Goal: Task Accomplishment & Management: Complete application form

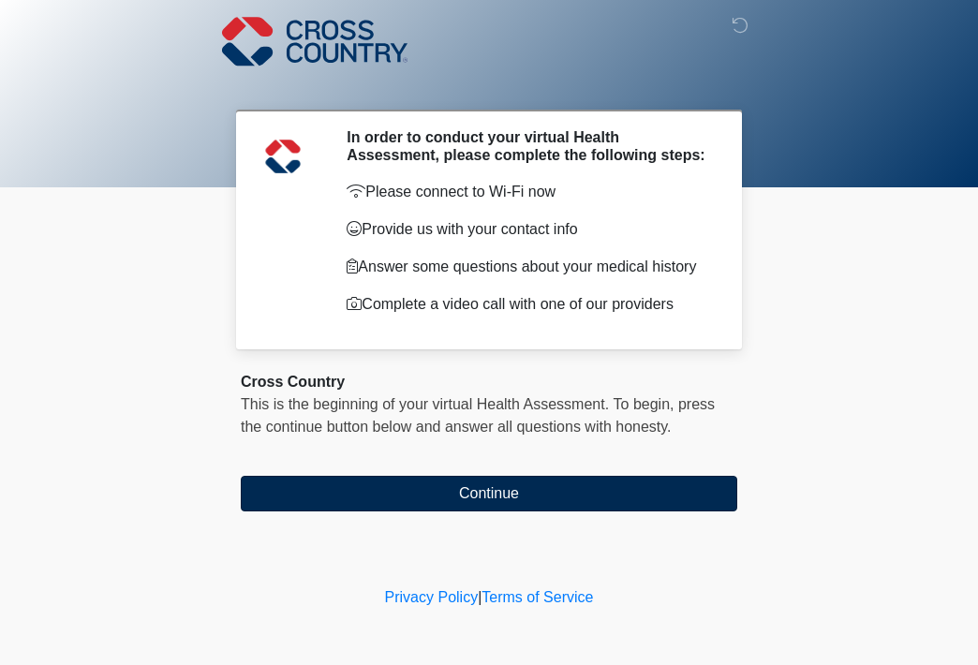
click at [477, 504] on button "Continue" at bounding box center [489, 494] width 497 height 36
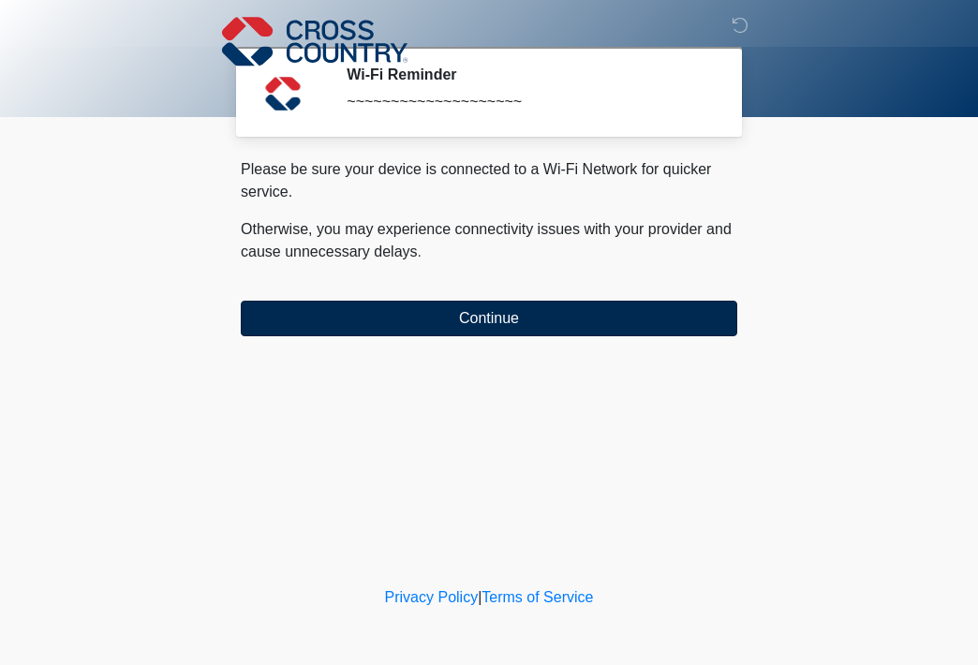
click at [461, 322] on button "Continue" at bounding box center [489, 319] width 497 height 36
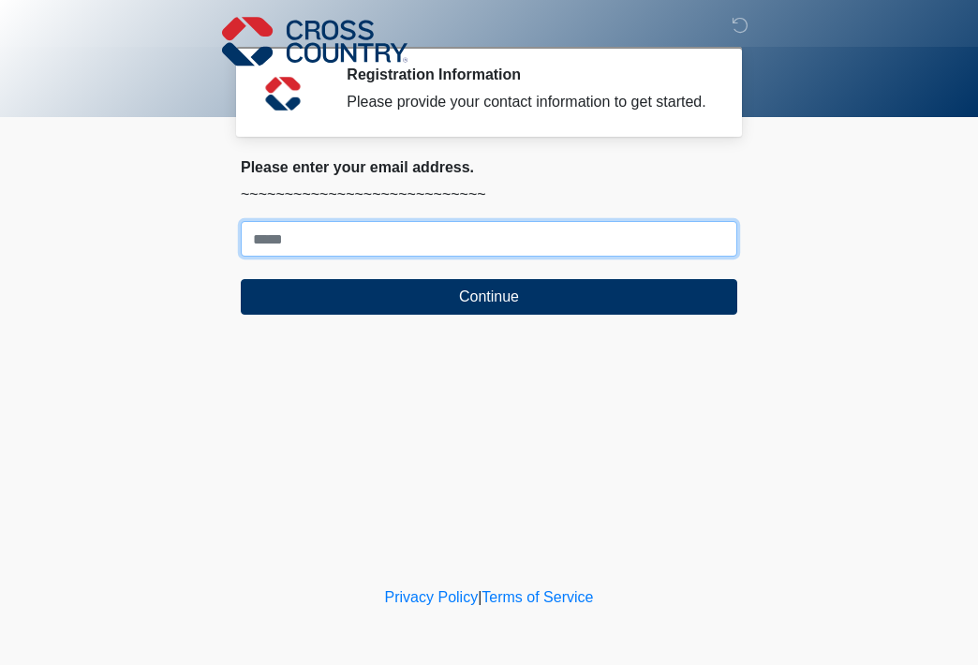
click at [270, 257] on input "Where should we email your response?" at bounding box center [489, 239] width 497 height 36
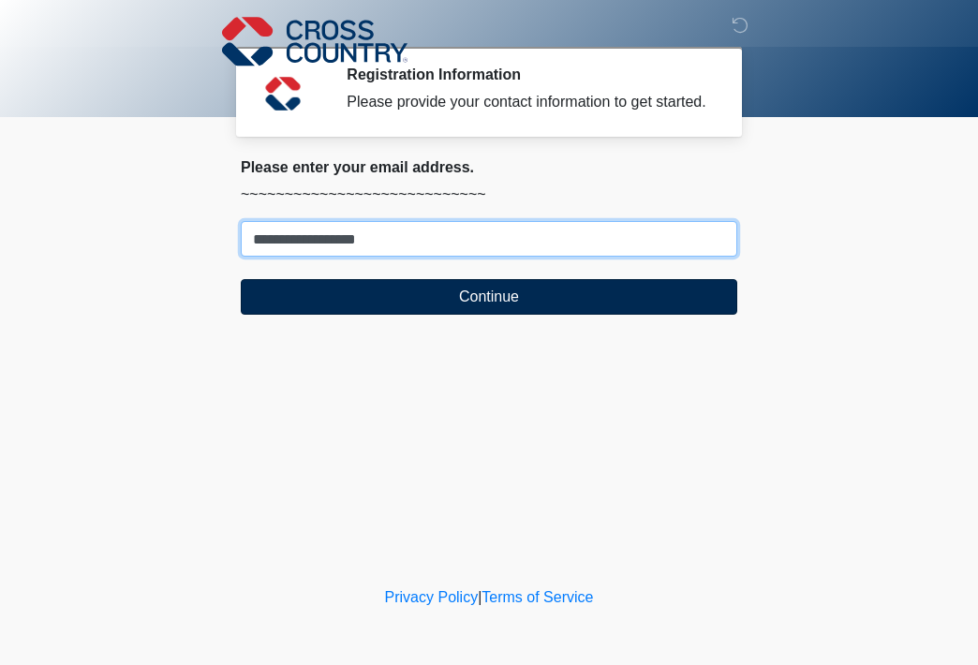
type input "**********"
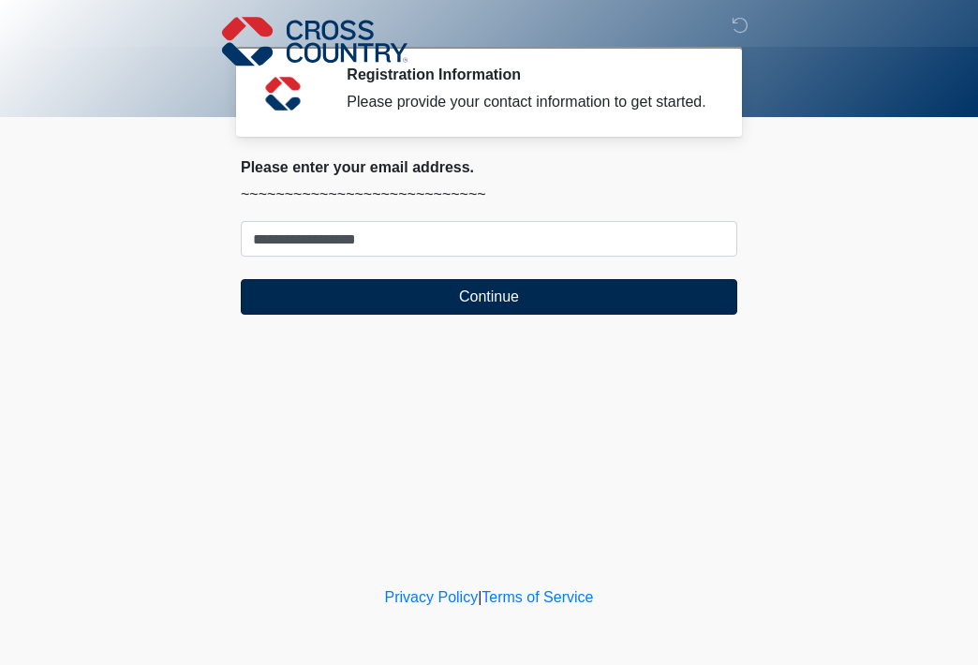
click at [438, 315] on button "Continue" at bounding box center [489, 297] width 497 height 36
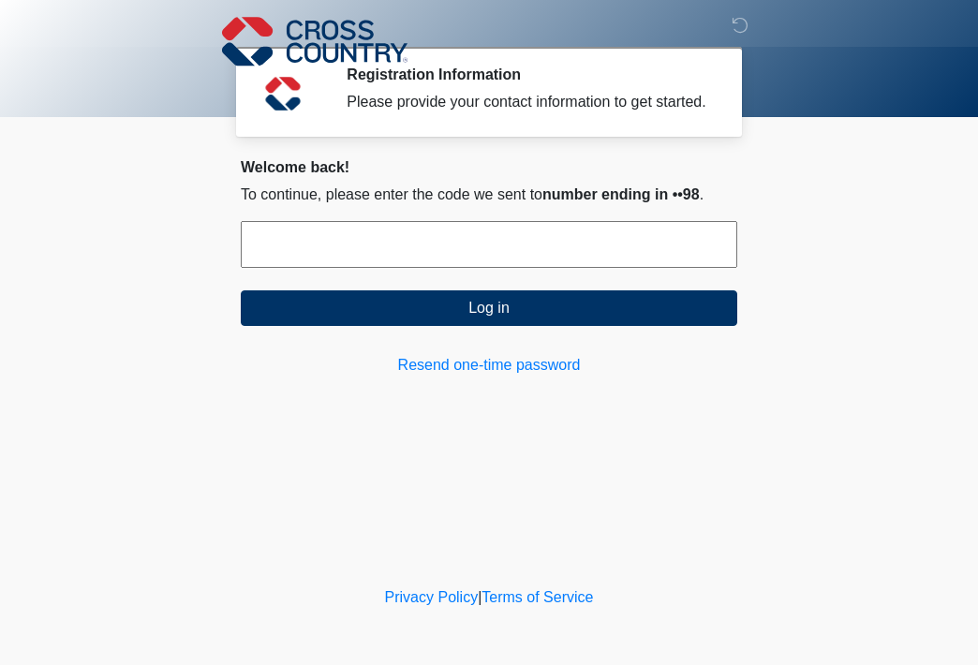
click at [316, 263] on input "text" at bounding box center [489, 244] width 497 height 47
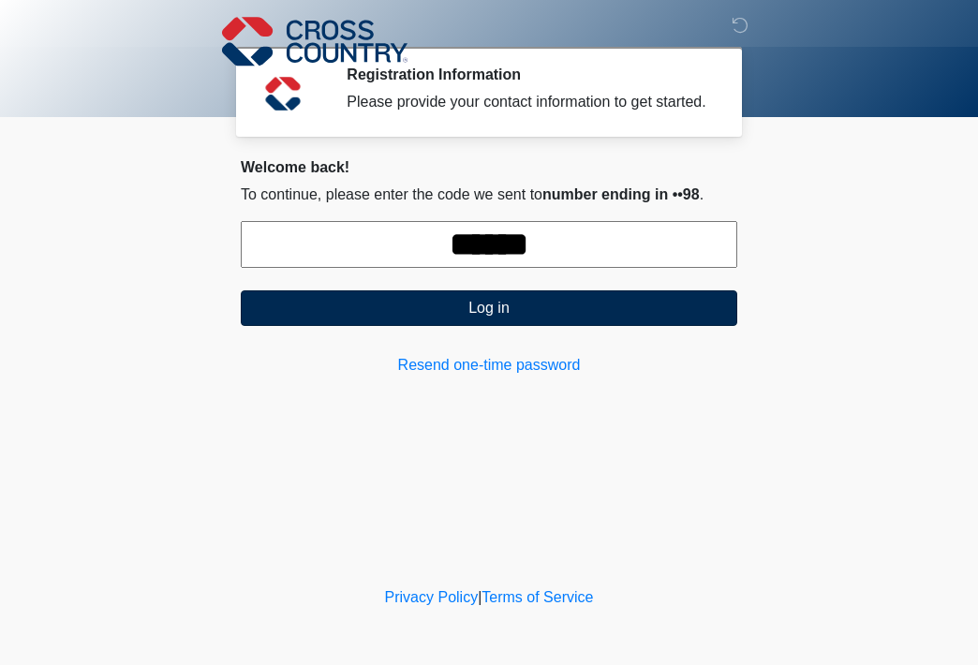
type input "******"
click at [412, 326] on button "Log in" at bounding box center [489, 308] width 497 height 36
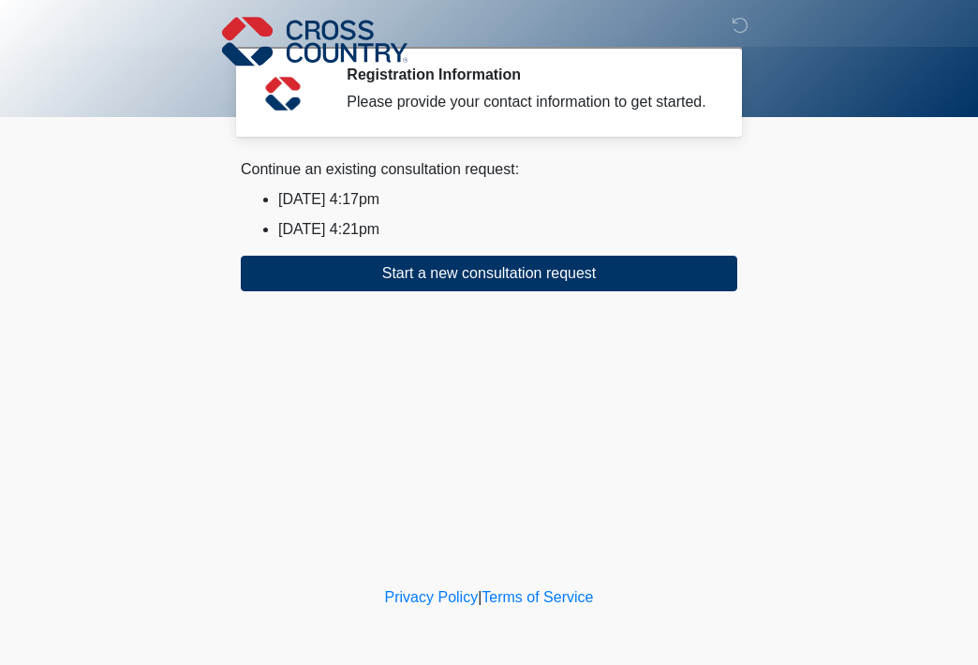
click at [389, 241] on li "2025/09/17 4:21pm" at bounding box center [507, 229] width 459 height 22
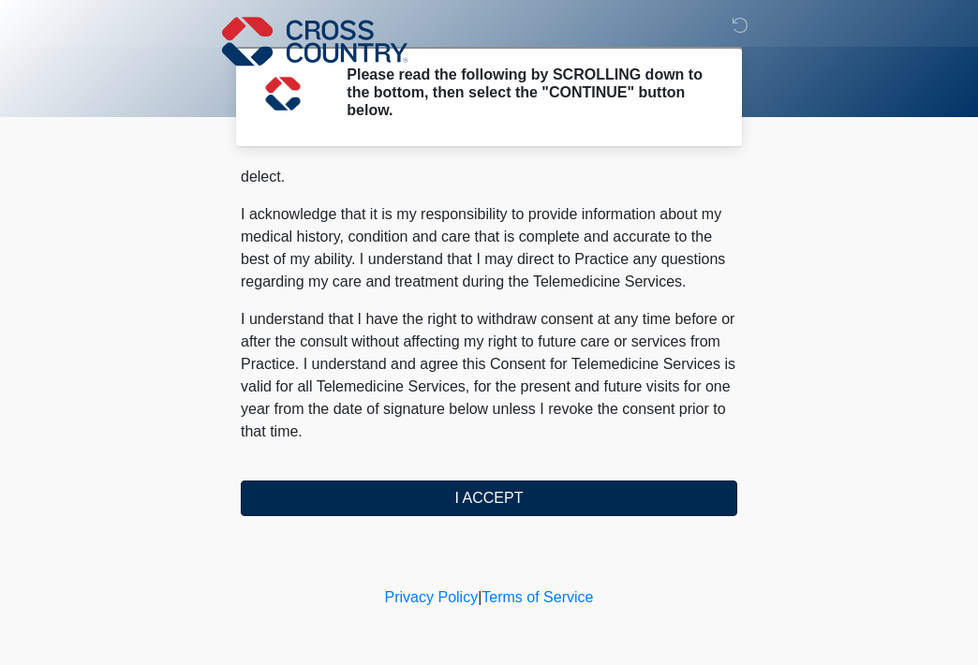
click at [504, 505] on button "I ACCEPT" at bounding box center [489, 499] width 497 height 36
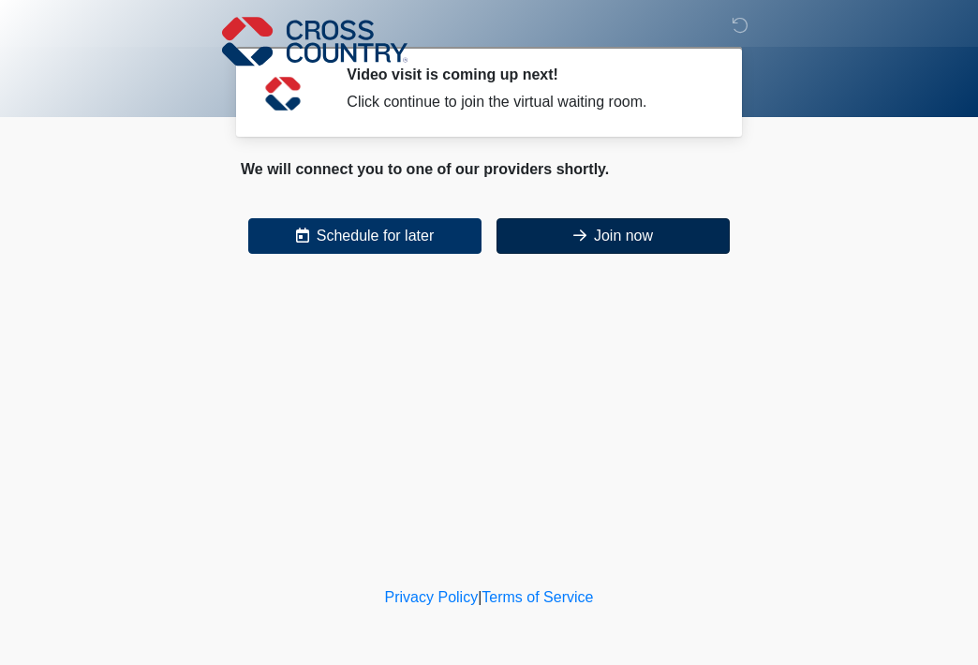
click at [593, 233] on button "Join now" at bounding box center [613, 236] width 233 height 36
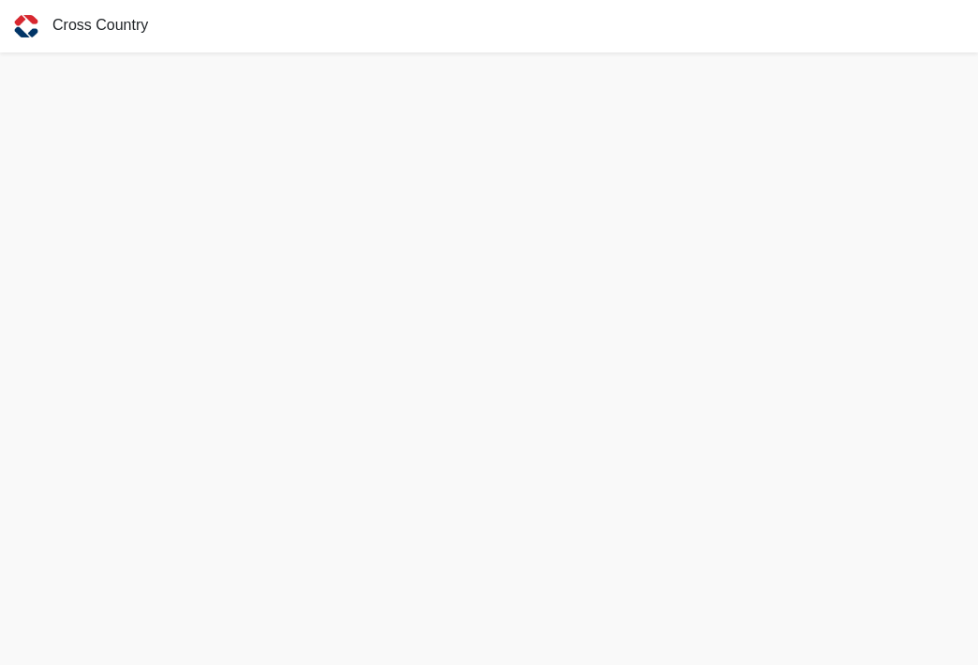
scroll to position [7, 0]
